Goal: Find specific page/section: Find specific page/section

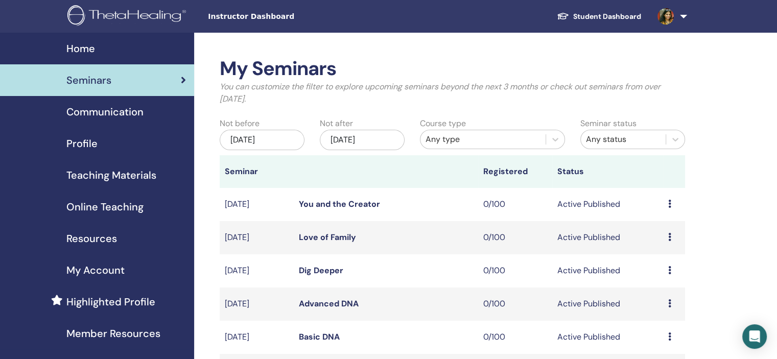
click at [102, 151] on div "Profile" at bounding box center [97, 143] width 178 height 15
